Goal: Task Accomplishment & Management: Manage account settings

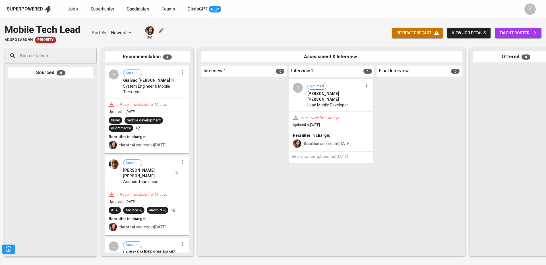
click at [162, 29] on icon "button" at bounding box center [161, 30] width 7 height 7
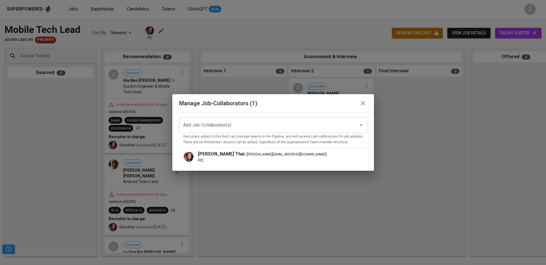
click at [359, 103] on icon "button" at bounding box center [362, 103] width 7 height 7
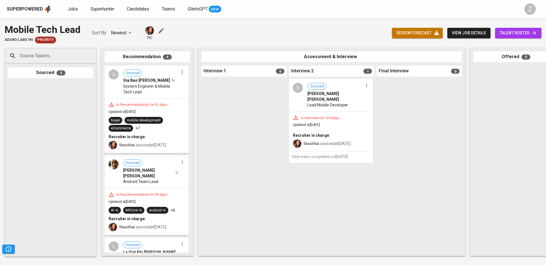
click at [470, 34] on span "view job details" at bounding box center [469, 33] width 34 height 7
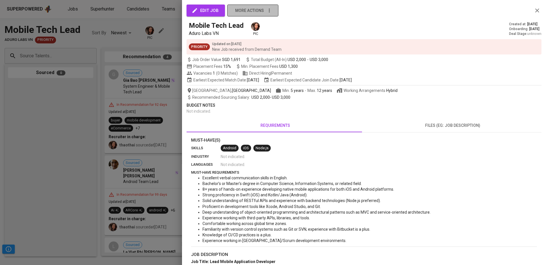
click at [269, 11] on icon "button" at bounding box center [269, 11] width 6 height 6
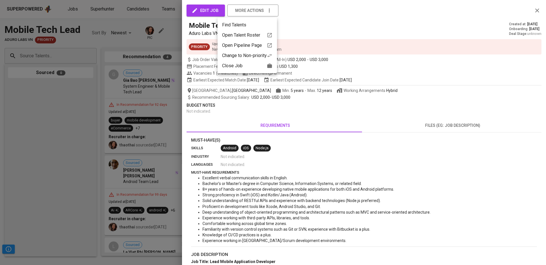
click at [269, 66] on icon at bounding box center [269, 66] width 5 height 5
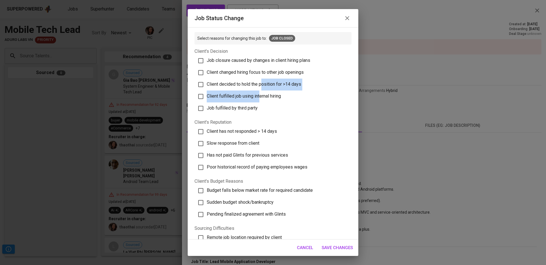
drag, startPoint x: 260, startPoint y: 86, endPoint x: 261, endPoint y: 93, distance: 7.1
click at [261, 93] on div "Job closure caused by changes in client hiring plans Client changed hiring focu…" at bounding box center [274, 85] width 155 height 60
click at [259, 106] on label "Job fulfilled by third party" at bounding box center [270, 109] width 153 height 12
click at [207, 106] on input "Job fulfilled by third party" at bounding box center [201, 109] width 12 height 12
checkbox input "true"
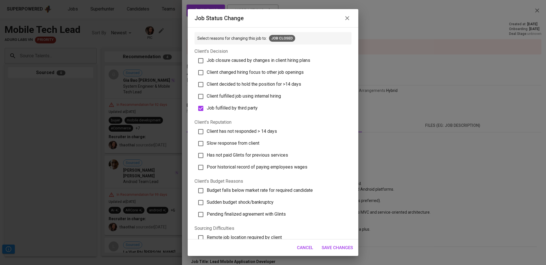
click at [248, 129] on span "Client has not responded > 14 days" at bounding box center [242, 131] width 70 height 5
click at [207, 128] on input "Client has not responded > 14 days" at bounding box center [201, 132] width 12 height 12
checkbox input "true"
click at [334, 244] on button "Save Changes" at bounding box center [337, 248] width 38 height 12
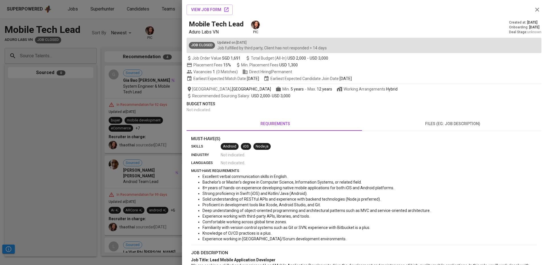
click at [158, 41] on div at bounding box center [273, 132] width 546 height 265
